Goal: Task Accomplishment & Management: Use online tool/utility

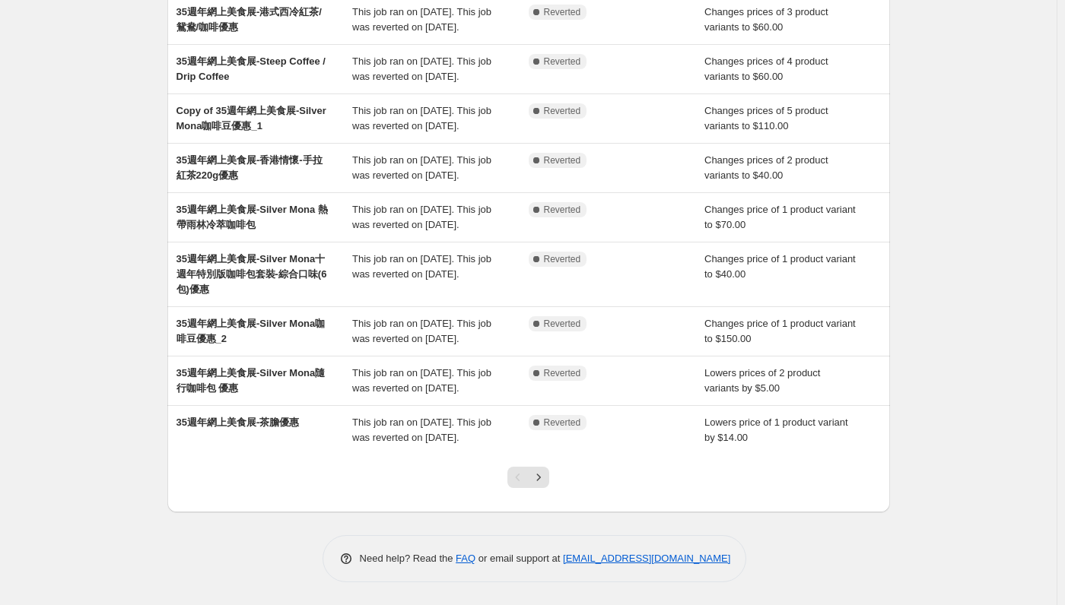
scroll to position [304, 0]
click at [983, 184] on div "NA Bulk Price Editor. This page is ready NA Bulk Price Editor Add new price [ME…" at bounding box center [528, 206] width 1056 height 799
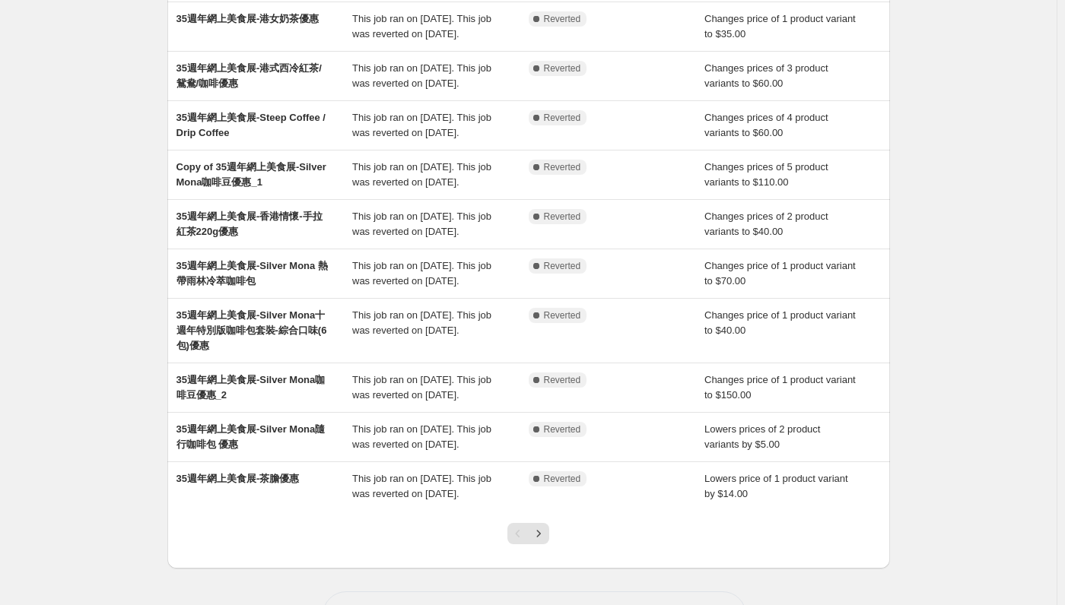
scroll to position [0, 0]
